Goal: Information Seeking & Learning: Learn about a topic

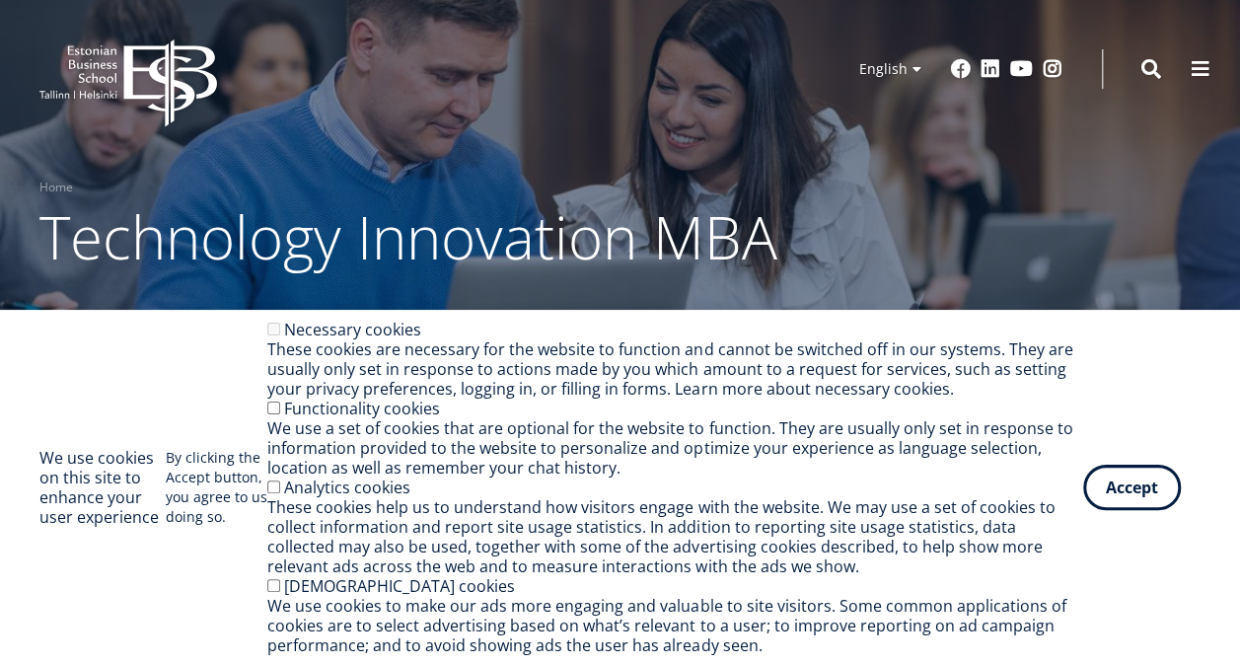
click at [187, 369] on div "We use cookies on this site to enhance your user experience By clicking the Acc…" at bounding box center [619, 488] width 1161 height 336
click at [1155, 473] on button "Accept" at bounding box center [1133, 483] width 98 height 45
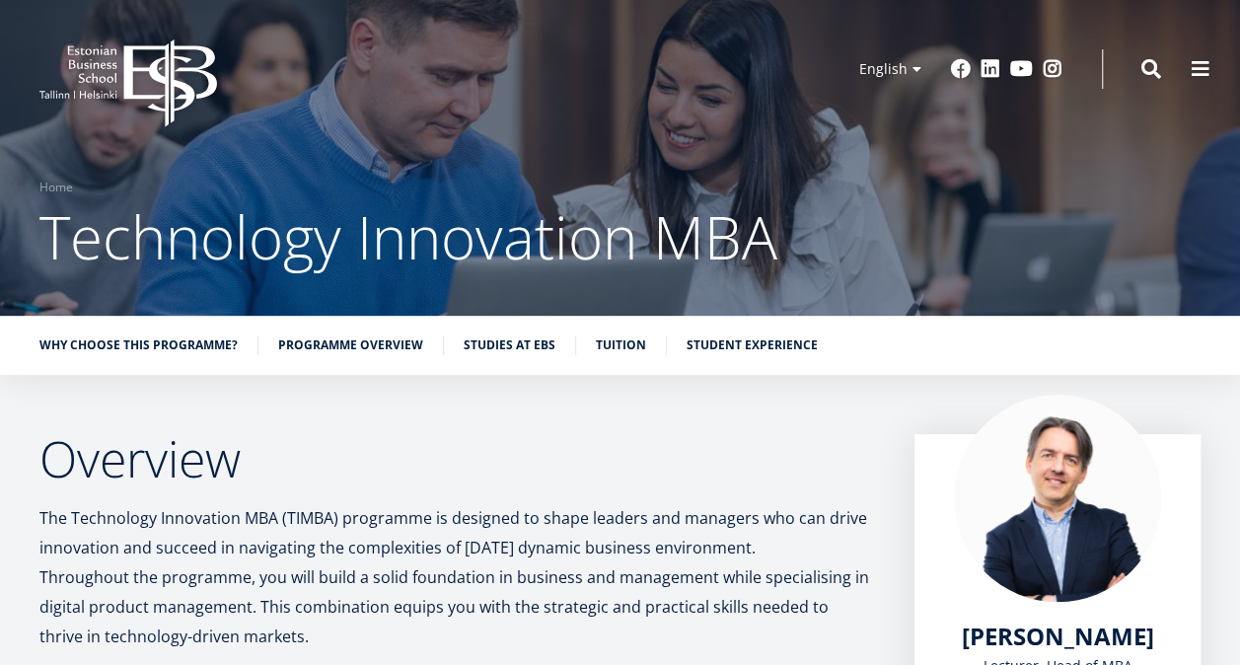
click at [618, 307] on div at bounding box center [620, 158] width 1240 height 316
click at [612, 343] on link "Tuition" at bounding box center [621, 344] width 50 height 20
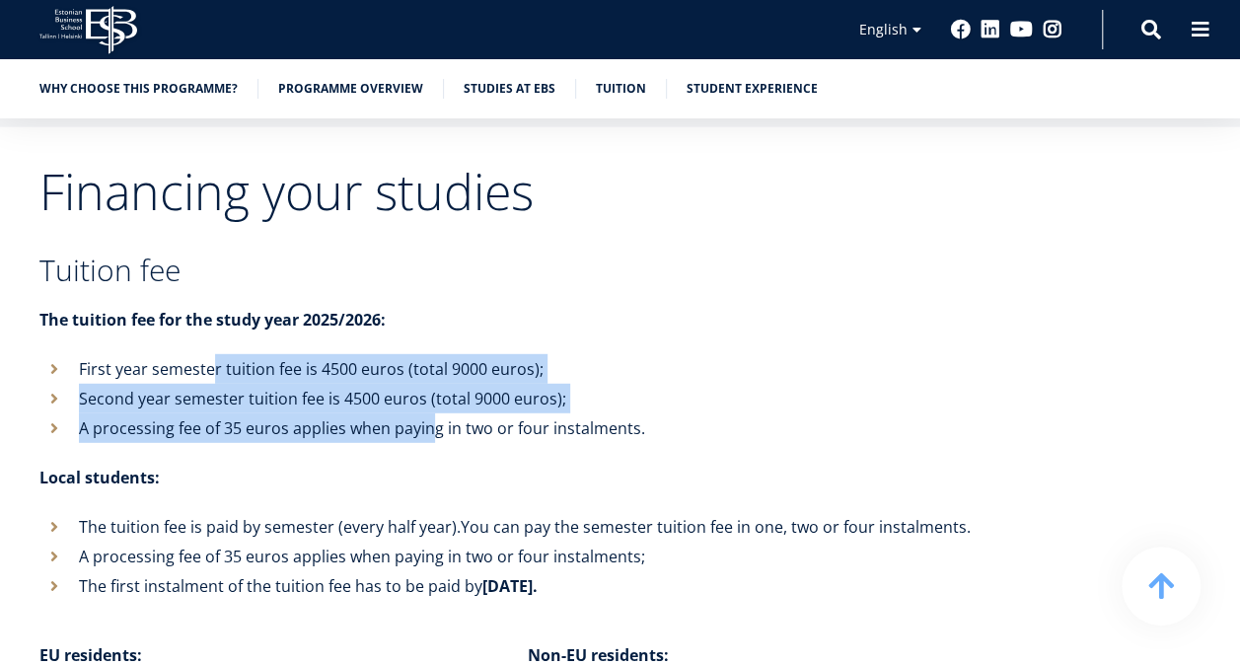
drag, startPoint x: 214, startPoint y: 364, endPoint x: 550, endPoint y: 444, distance: 344.9
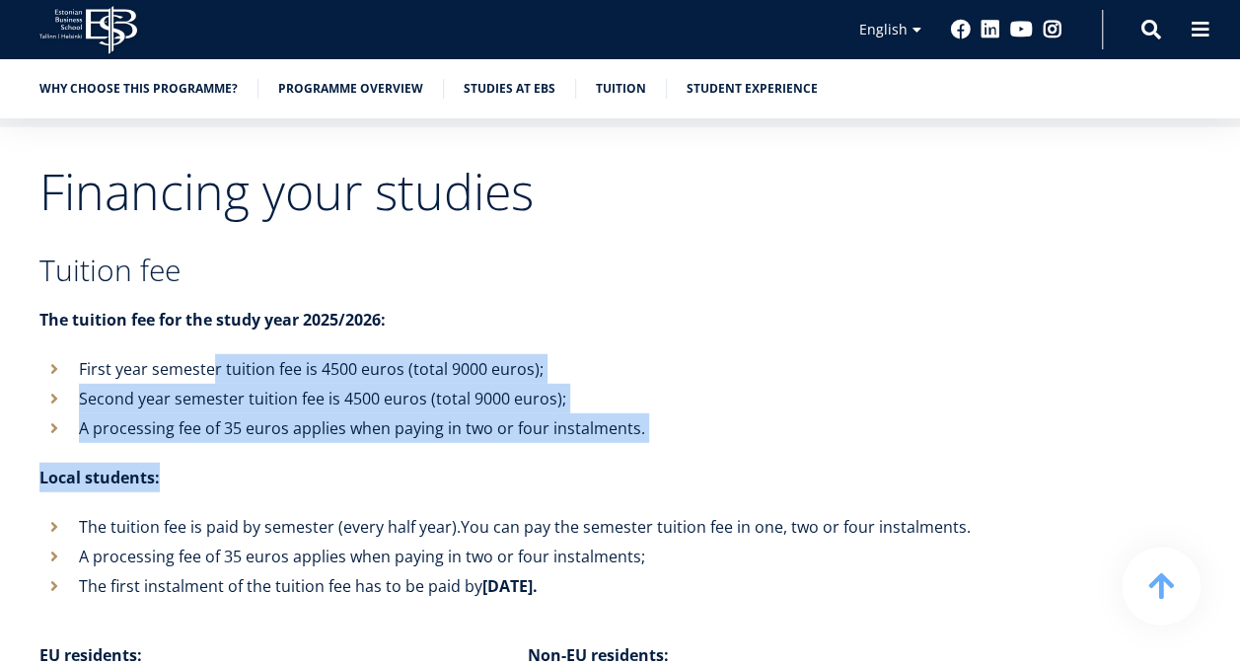
click at [277, 475] on p "Local students:" at bounding box center [507, 478] width 937 height 30
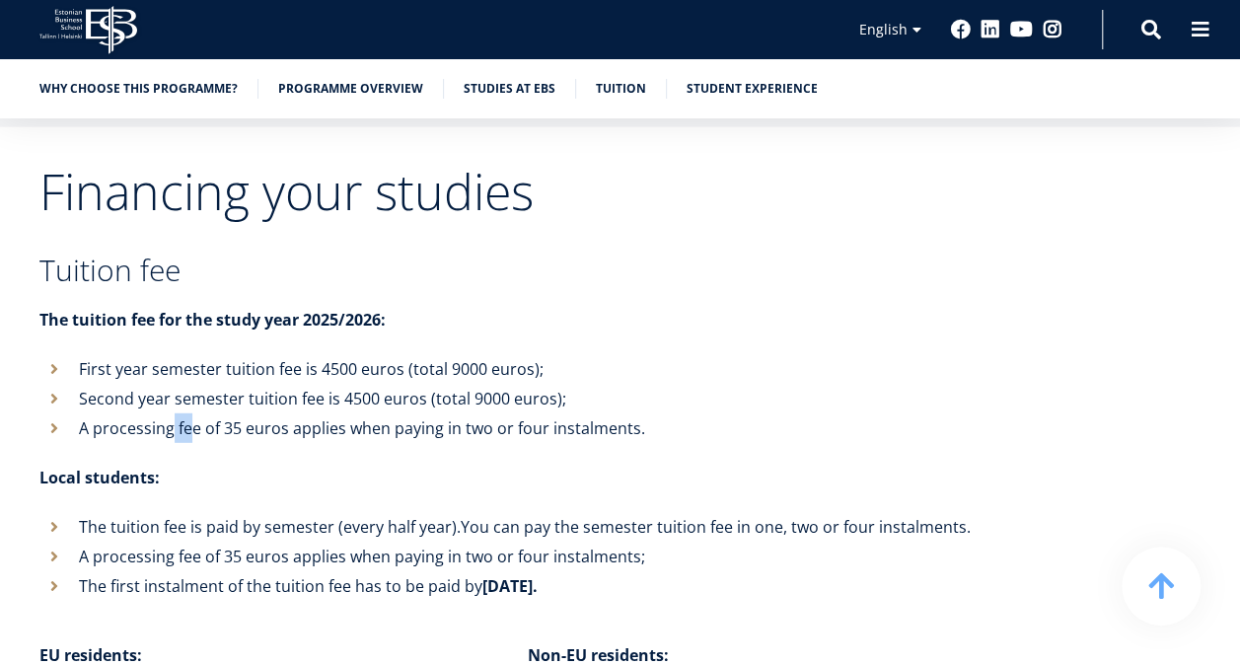
drag, startPoint x: 170, startPoint y: 434, endPoint x: 308, endPoint y: 458, distance: 140.2
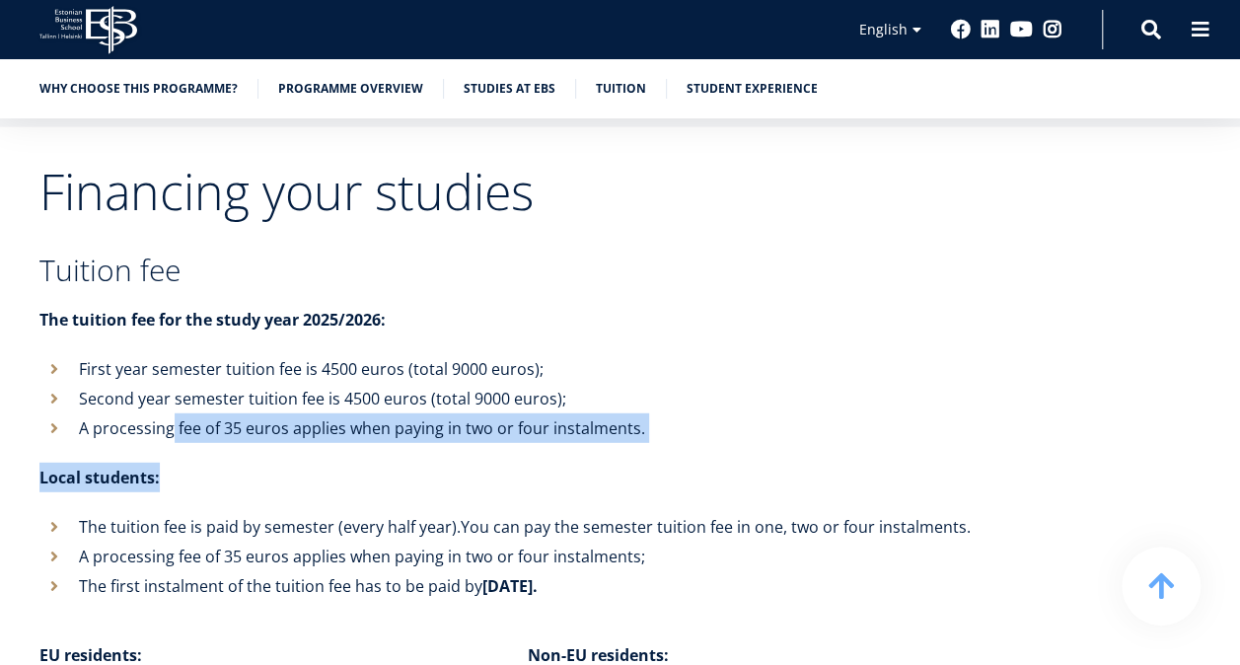
drag, startPoint x: 308, startPoint y: 458, endPoint x: 284, endPoint y: 465, distance: 24.7
click at [284, 465] on p "Local students:" at bounding box center [507, 478] width 937 height 30
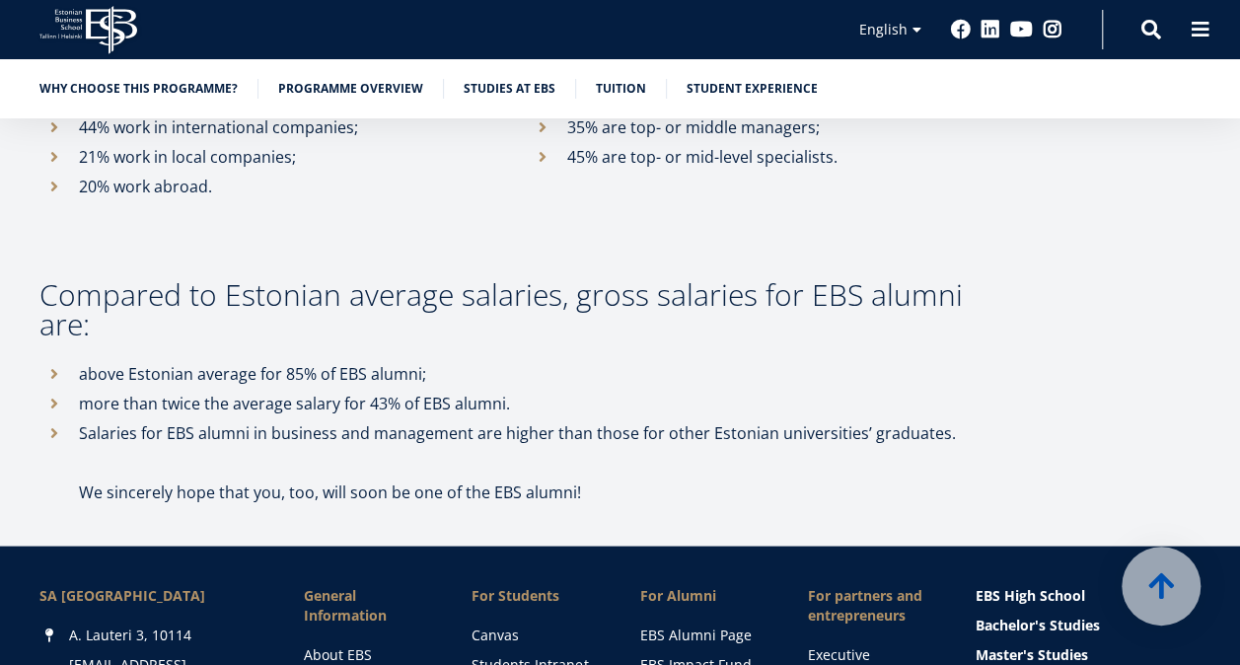
scroll to position [9185, 0]
